Goal: Check status: Check status

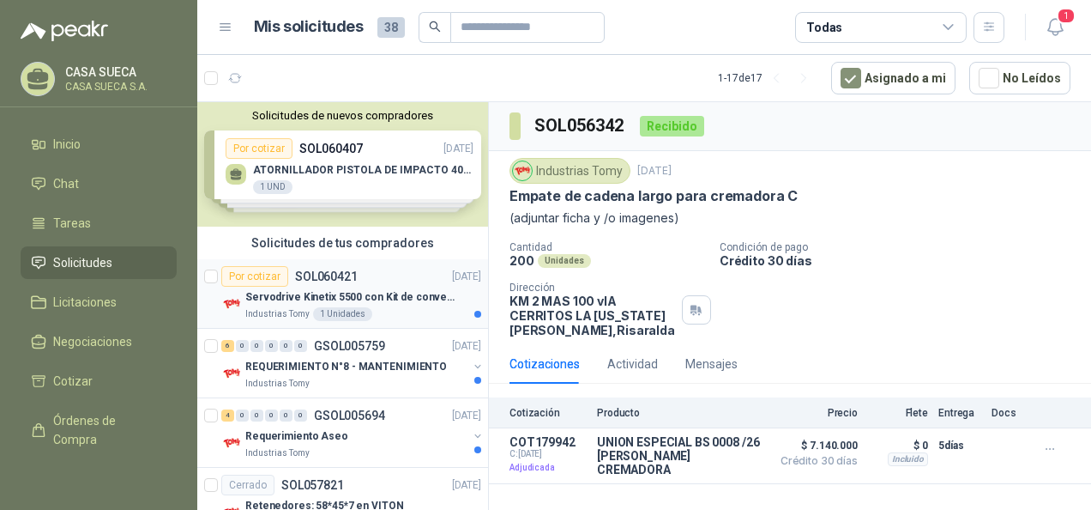
click at [422, 311] on div "Industrias Tomy 1 Unidades" at bounding box center [363, 314] width 236 height 14
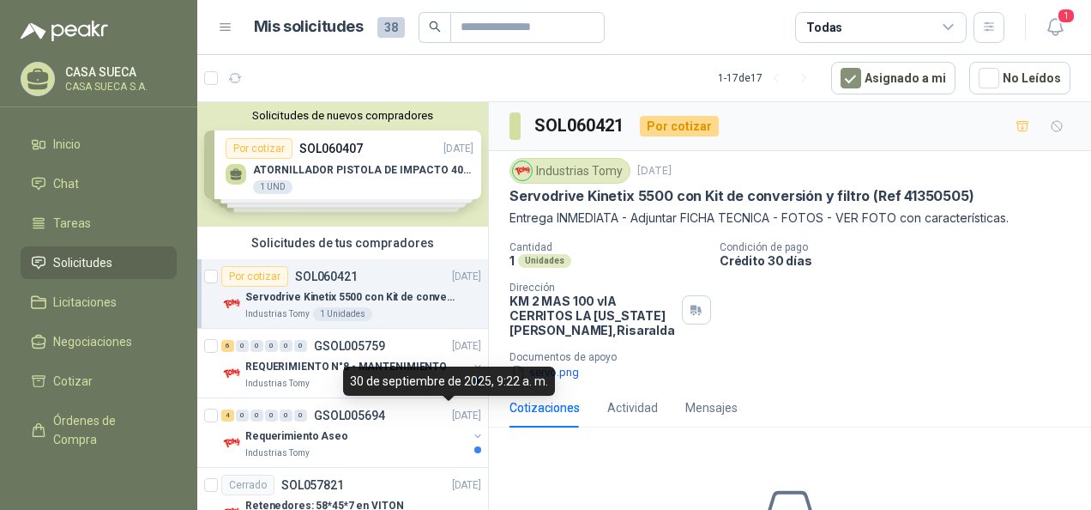
click at [411, 379] on div "30 de septiembre de 2025, 9:22 a. m." at bounding box center [449, 380] width 212 height 29
click at [350, 347] on p "GSOL005759" at bounding box center [349, 346] width 71 height 12
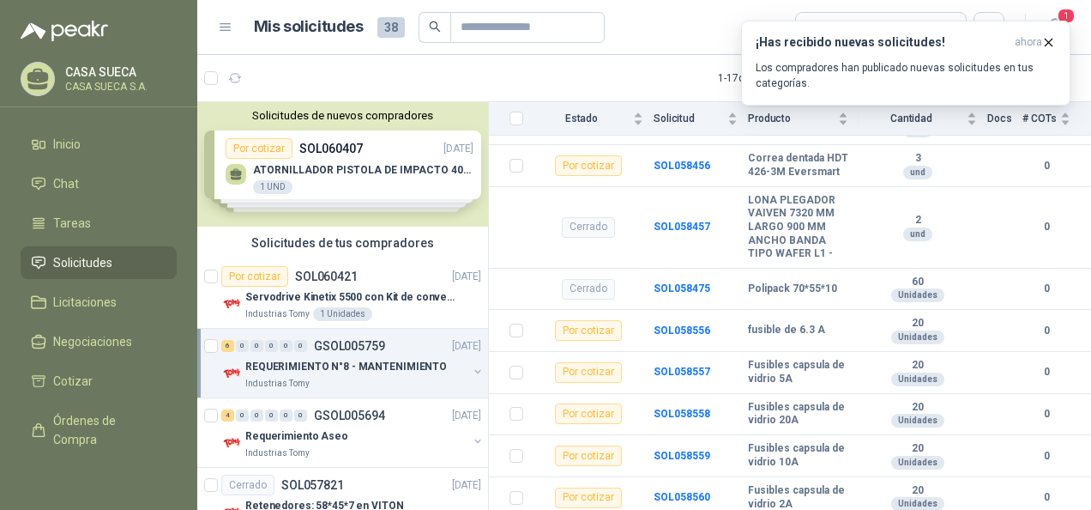
scroll to position [837, 0]
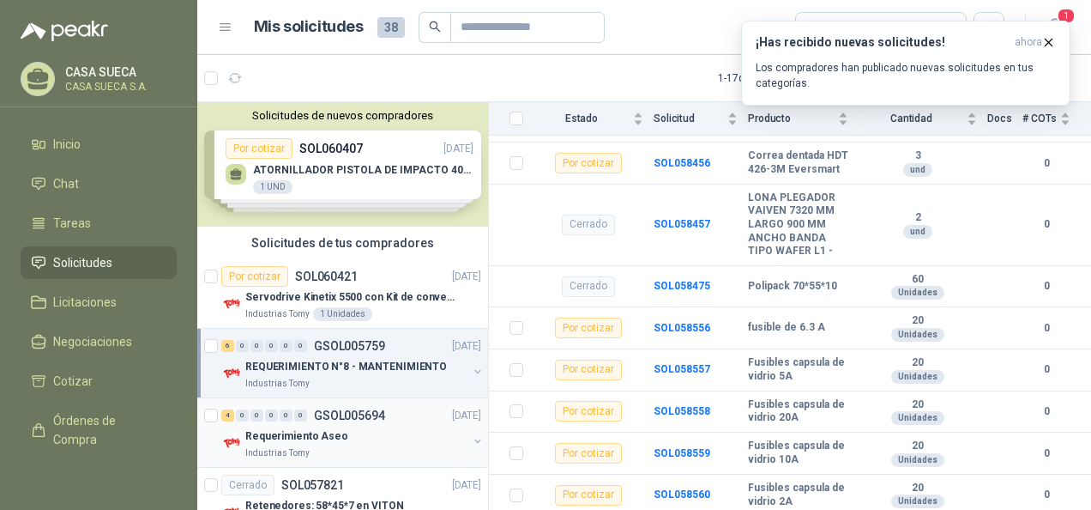
click at [325, 431] on p "Requerimiento Aseo" at bounding box center [296, 436] width 103 height 16
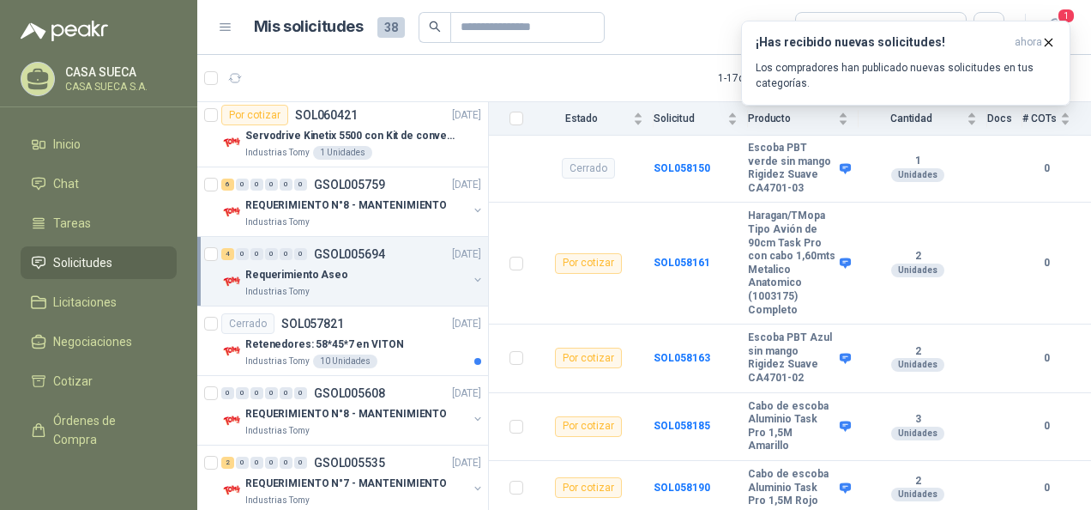
scroll to position [165, 0]
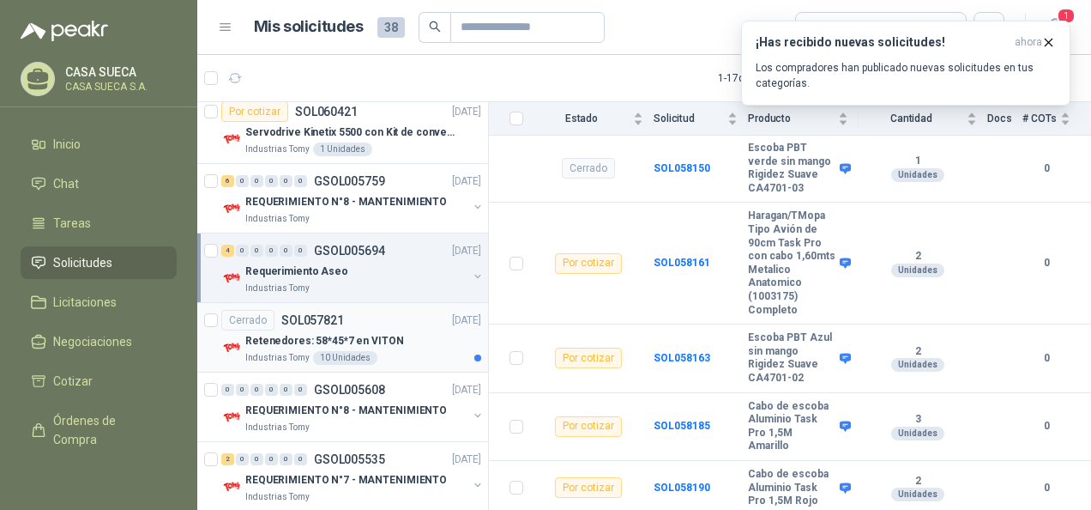
click at [415, 330] on div "Retenedores: 58*45*7 en VITON" at bounding box center [363, 340] width 236 height 21
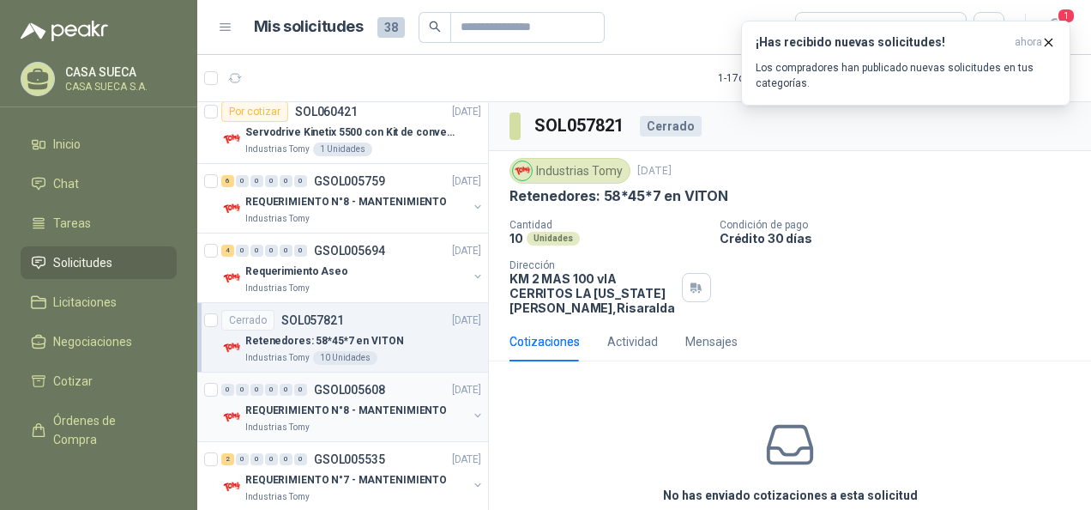
click at [401, 413] on p "REQUERIMIENTO N°8 - MANTENIMIENTO" at bounding box center [346, 410] width 202 height 16
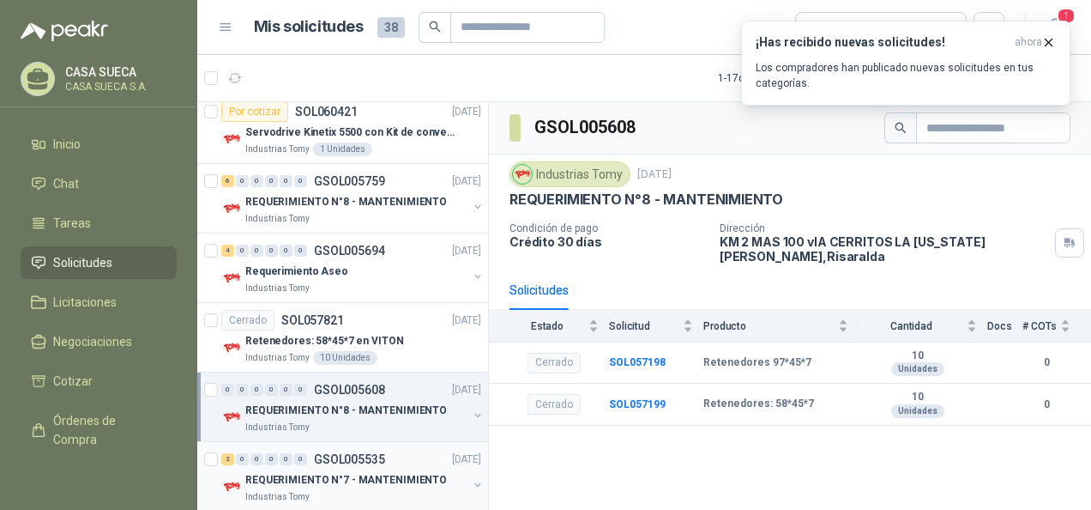
click at [411, 472] on p "REQUERIMIENTO N°7 - MANTENIMIENTO" at bounding box center [346, 480] width 202 height 16
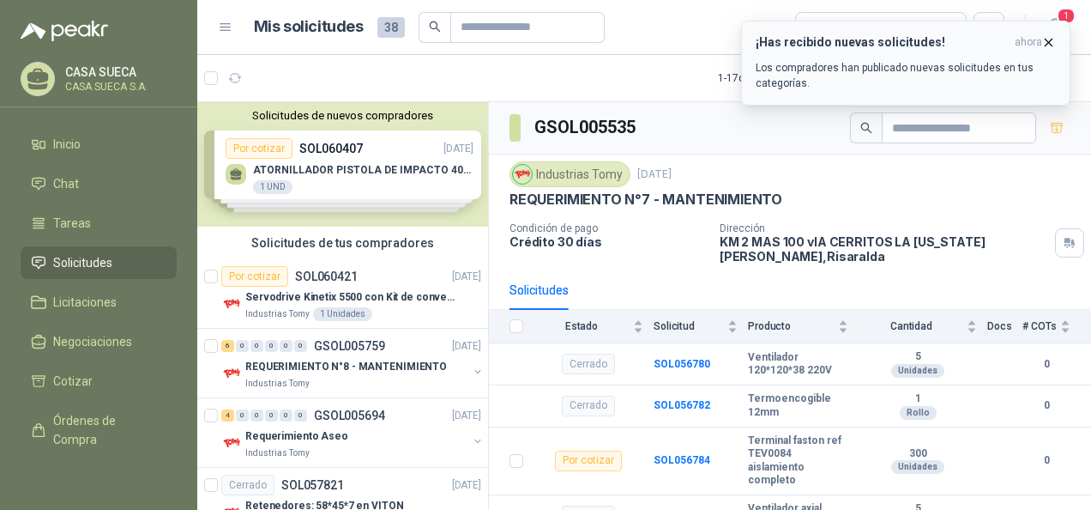
click at [1046, 39] on icon "button" at bounding box center [1049, 42] width 7 height 7
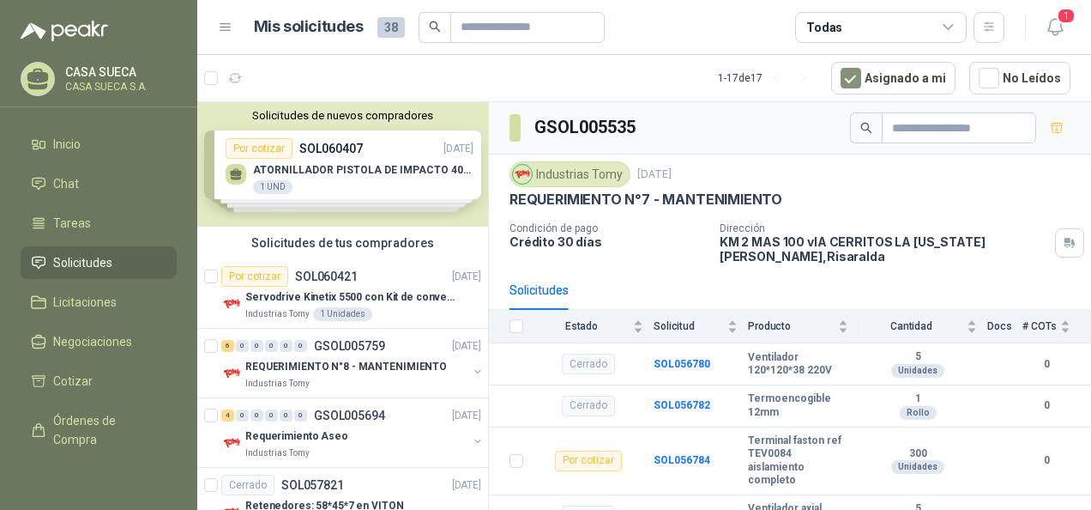
click at [1080, 17] on header "Mis solicitudes 38 Todas 1" at bounding box center [644, 27] width 894 height 55
click at [1055, 27] on icon "button" at bounding box center [1055, 26] width 21 height 21
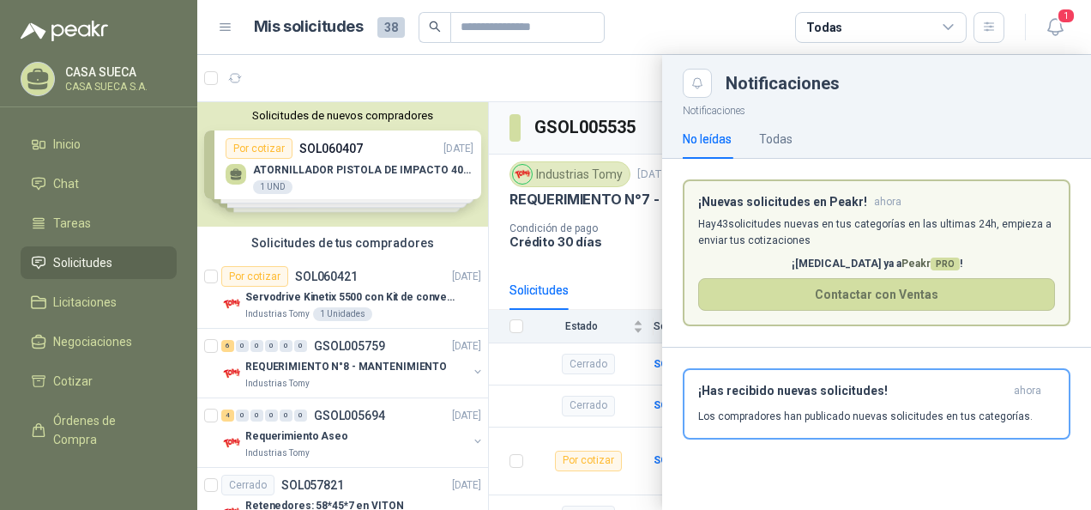
click at [820, 444] on div "¡Has recibido nuevas solicitudes! ahora Los compradores han publicado nuevas so…" at bounding box center [876, 410] width 429 height 126
click at [832, 389] on h3 "¡Has recibido nuevas solicitudes!" at bounding box center [852, 390] width 309 height 15
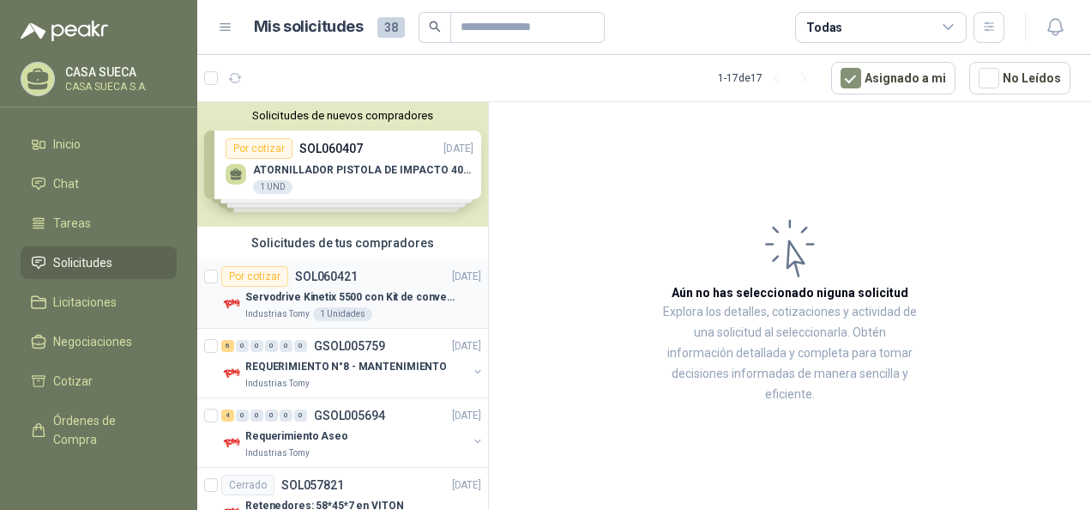
click at [364, 273] on div "Por cotizar SOL060421 [DATE]" at bounding box center [351, 276] width 260 height 21
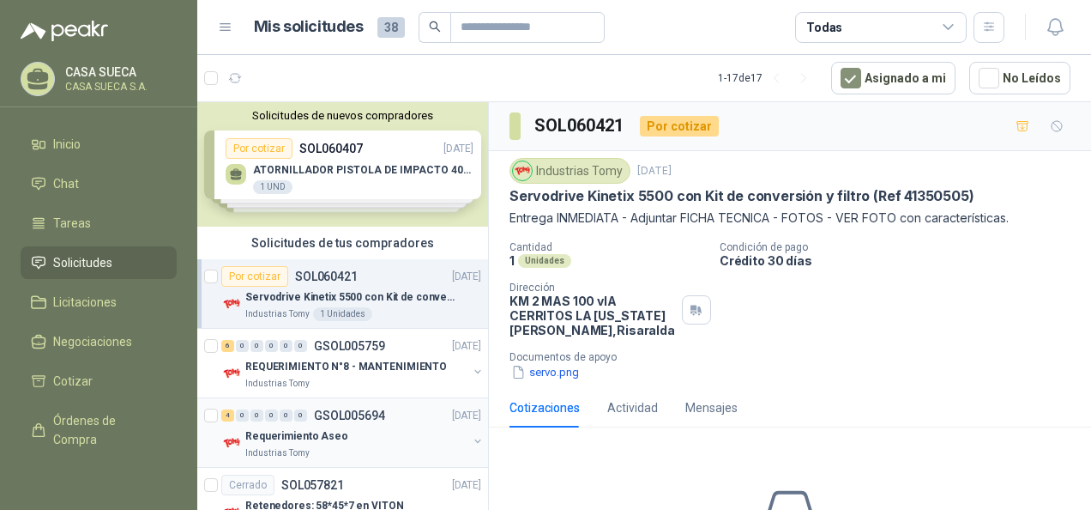
click at [372, 398] on div "4 0 0 0 0 0 GSOL005694 [DATE] Requerimiento Aseo Industrias Tomy" at bounding box center [342, 432] width 291 height 69
click at [400, 352] on div "6 0 0 0 0 0 GSOL005759 [DATE]" at bounding box center [352, 345] width 263 height 21
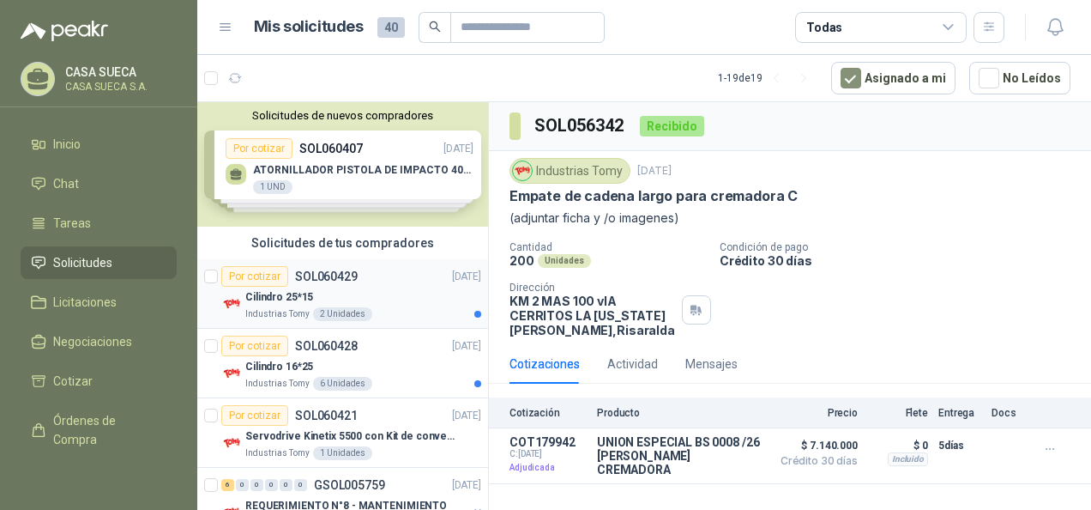
click at [395, 302] on div "Cilindro 25*15" at bounding box center [363, 296] width 236 height 21
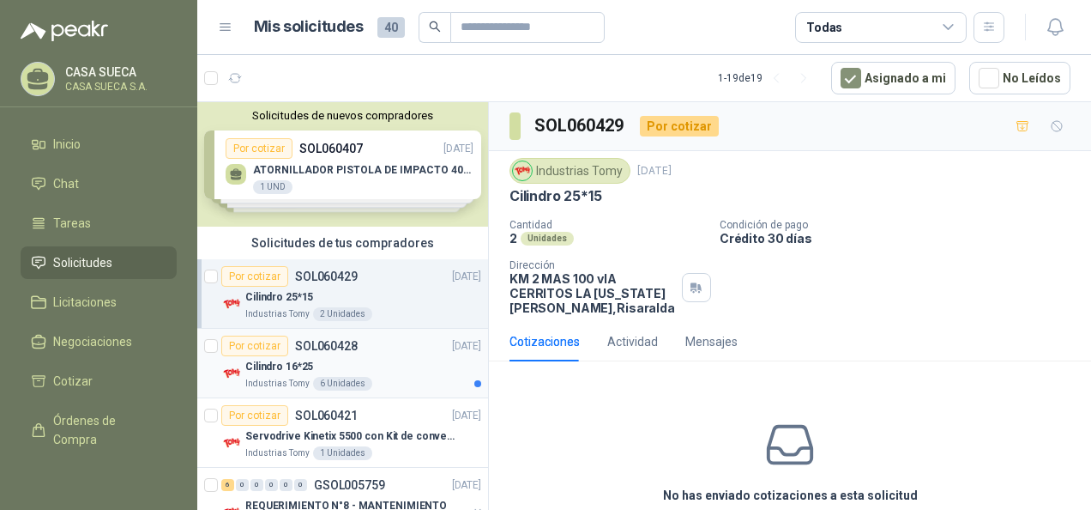
click at [375, 359] on div "Cilindro 16*25" at bounding box center [363, 366] width 236 height 21
click at [384, 281] on div "Por cotizar SOL060429 07/10/25" at bounding box center [351, 276] width 260 height 21
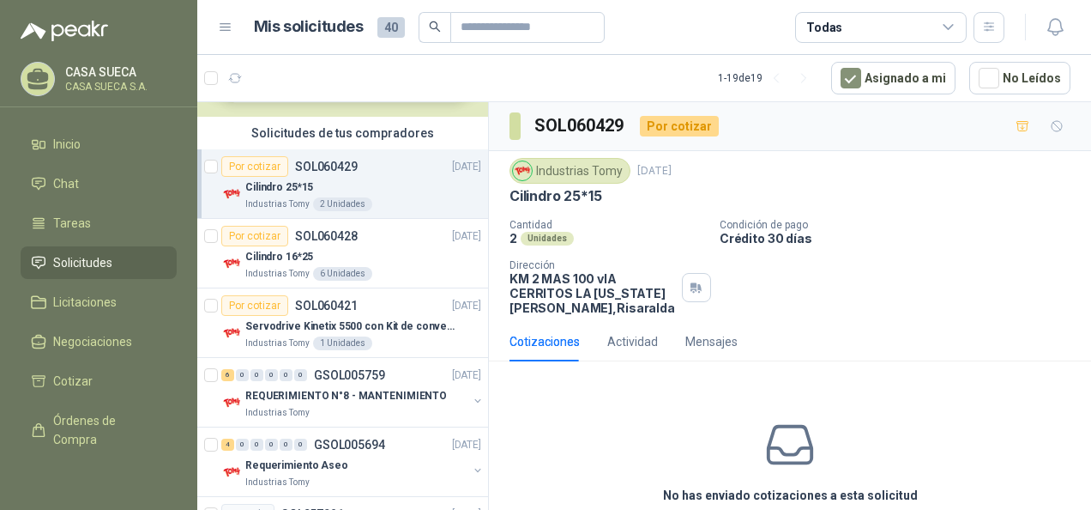
scroll to position [118, 0]
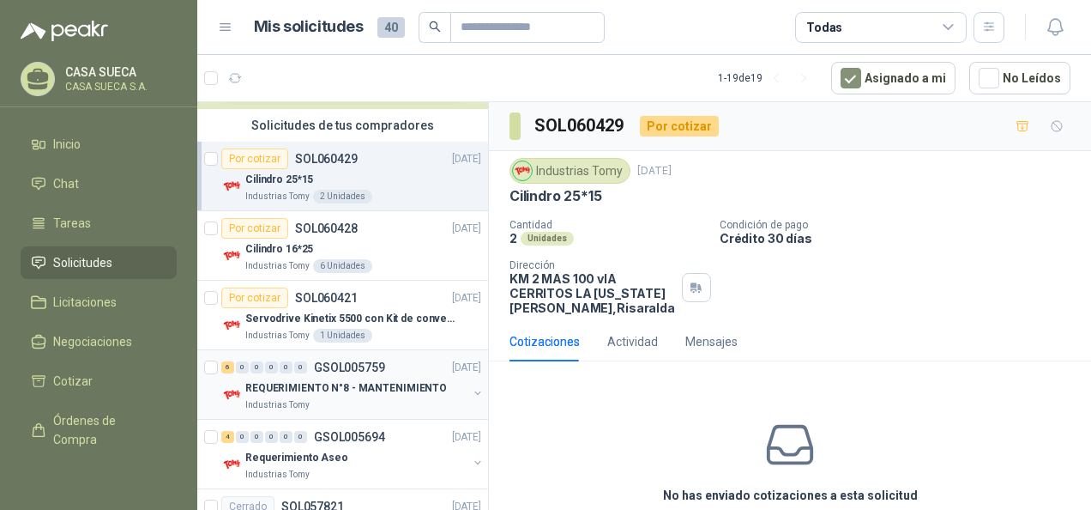
click at [382, 414] on div "6 0 0 0 0 0 GSOL005759 [DATE] REQUERIMIENTO N°8 - MANTENIMIENTO Industrias Tomy" at bounding box center [342, 384] width 291 height 69
click at [398, 395] on div "REQUERIMIENTO N°8 - MANTENIMIENTO" at bounding box center [356, 387] width 222 height 21
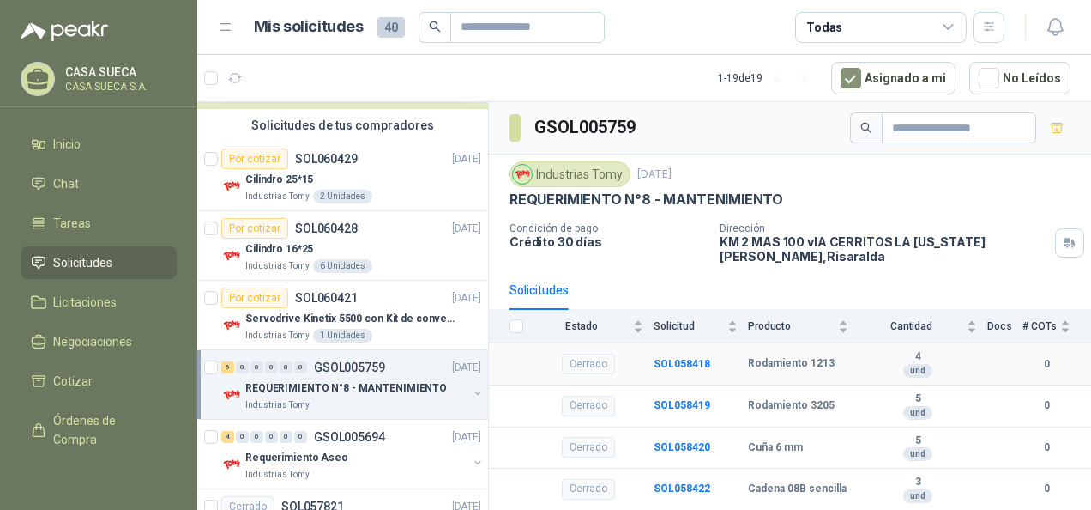
click at [570, 353] on div "Cerrado" at bounding box center [588, 363] width 53 height 21
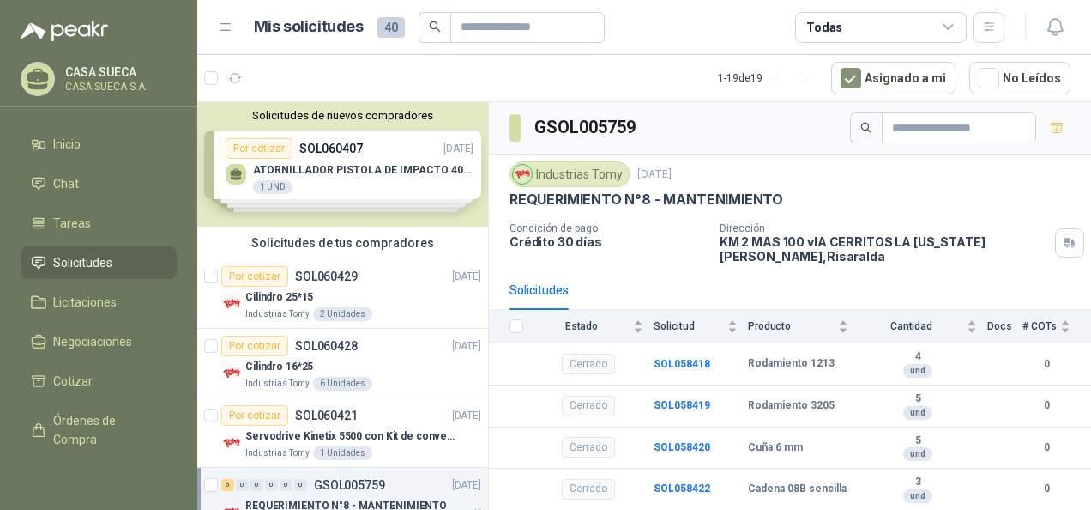
click at [372, 252] on div "Solicitudes de tus compradores" at bounding box center [342, 242] width 291 height 33
click at [371, 289] on div "Cilindro 25*15" at bounding box center [363, 296] width 236 height 21
